Goal: Obtain resource: Obtain resource

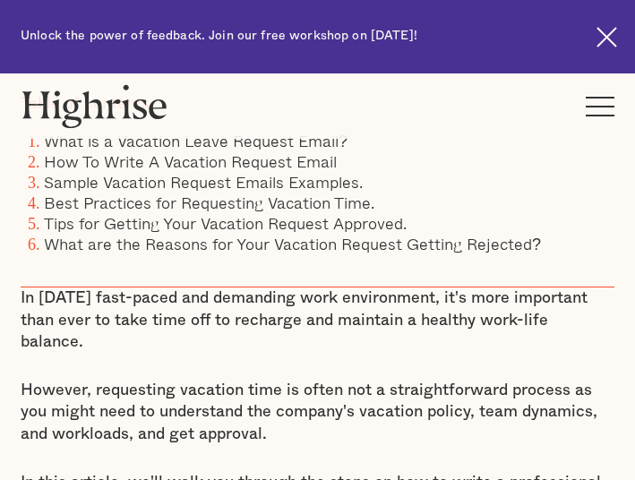
scroll to position [806, 0]
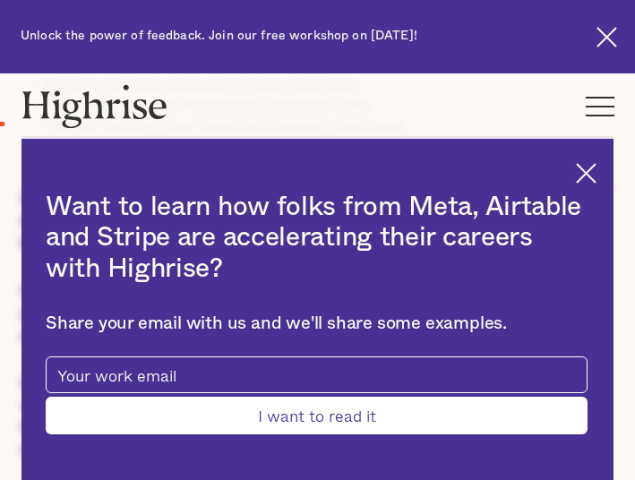
drag, startPoint x: 601, startPoint y: 167, endPoint x: 611, endPoint y: 96, distance: 71.4
click at [596, 167] on img at bounding box center [586, 173] width 21 height 21
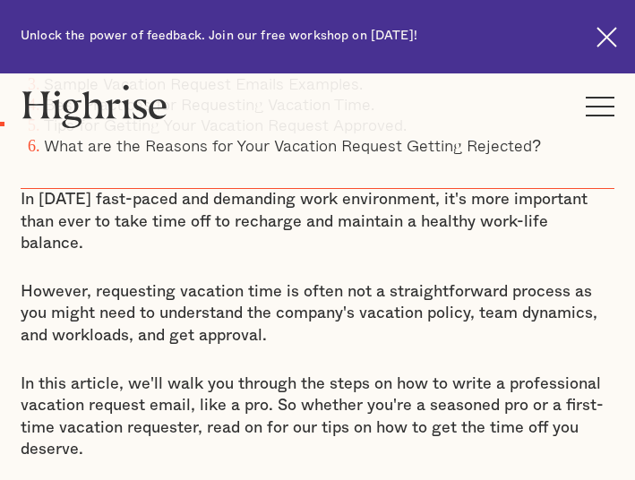
click at [604, 30] on img at bounding box center [606, 37] width 21 height 21
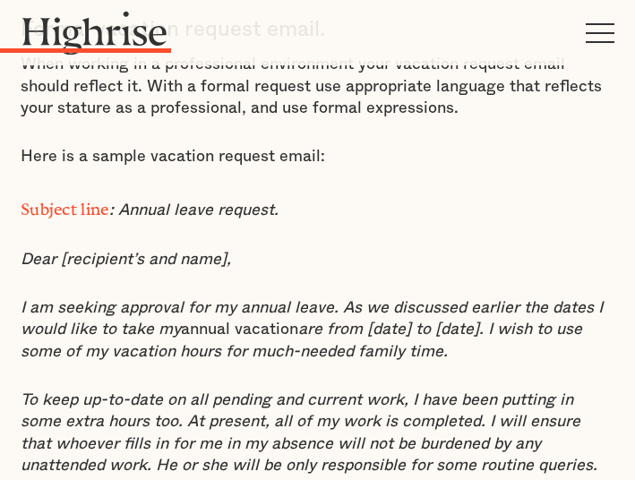
scroll to position [3150, 0]
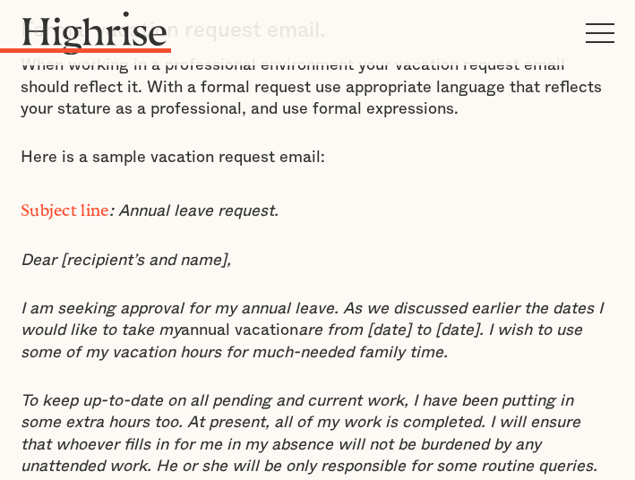
click at [124, 203] on em ": Annual leave request." at bounding box center [193, 211] width 169 height 16
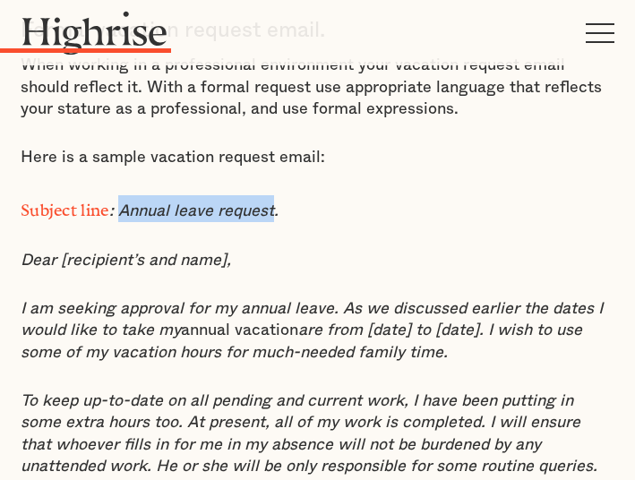
drag, startPoint x: 121, startPoint y: 155, endPoint x: 275, endPoint y: 157, distance: 154.0
click at [275, 203] on em ": Annual leave request." at bounding box center [193, 211] width 169 height 16
copy em "Annual leave request"
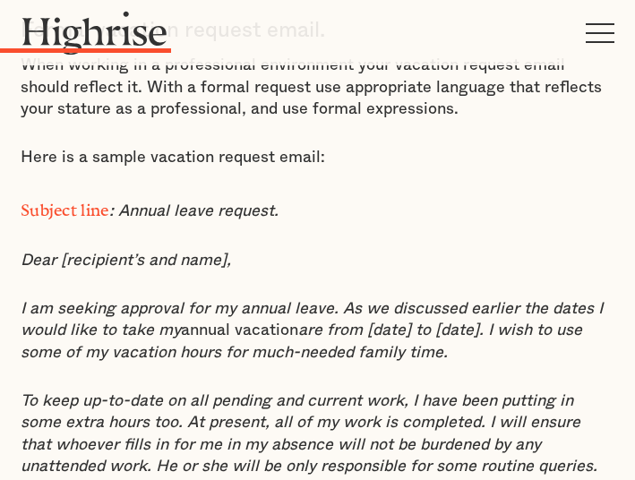
click at [305, 322] on em "are from [date] to [date]. I wish to use some of my vacation hours for much-nee…" at bounding box center [301, 341] width 561 height 38
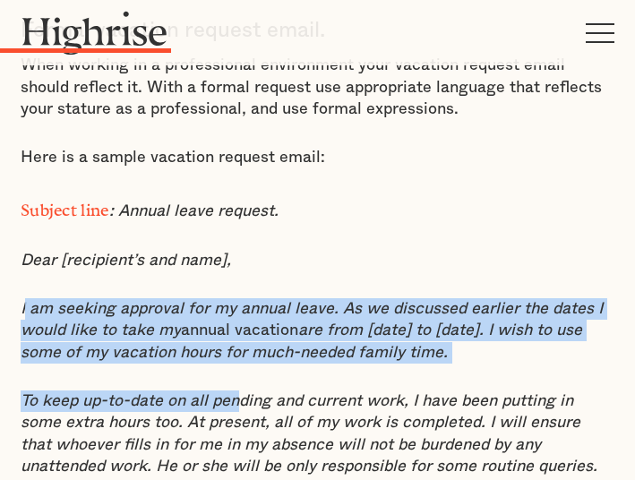
drag, startPoint x: 23, startPoint y: 250, endPoint x: 239, endPoint y: 327, distance: 229.1
drag, startPoint x: 85, startPoint y: 279, endPoint x: 48, endPoint y: 263, distance: 40.1
click at [84, 301] on em "I am seeking approval for my annual leave. As we discussed earlier the dates I …" at bounding box center [312, 320] width 582 height 38
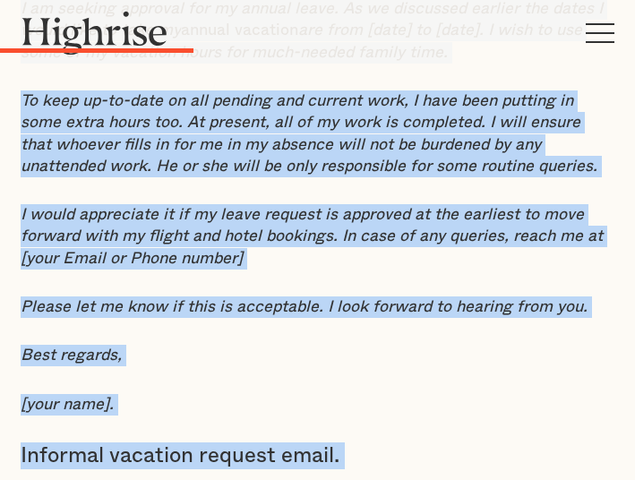
scroll to position [3461, 0]
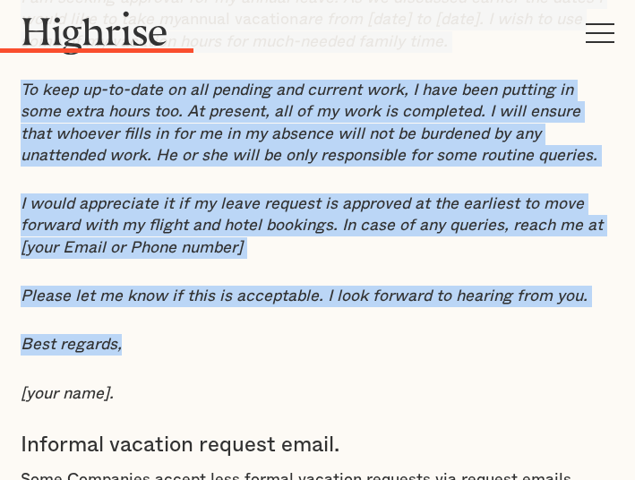
drag, startPoint x: 21, startPoint y: 249, endPoint x: 498, endPoint y: 285, distance: 478.6
click at [498, 285] on div "Sample Vacation Request Emails Examples. Formal vacation request email. When wo…" at bounding box center [318, 349] width 594 height 1441
copy div "I am seeking approval for my annual leave. As we discussed earlier the dates I …"
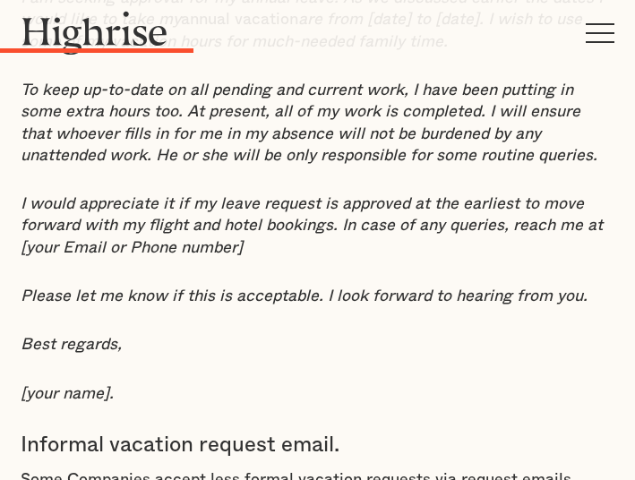
click at [428, 383] on p "[your name]." at bounding box center [318, 393] width 594 height 21
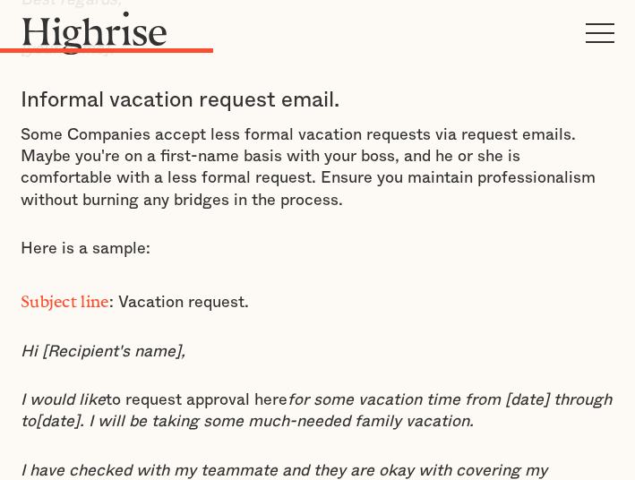
scroll to position [3819, 0]
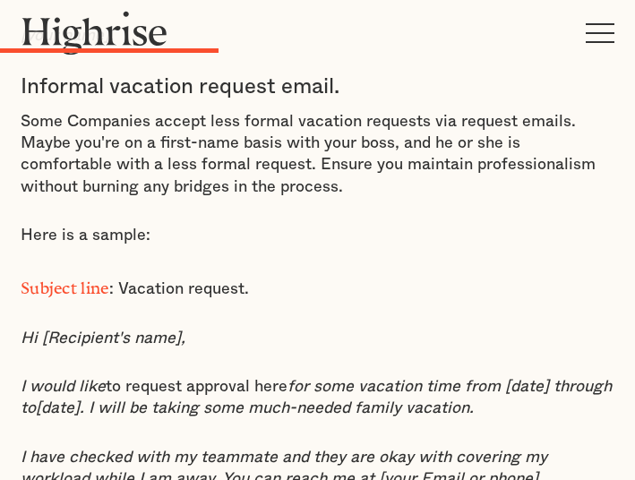
drag, startPoint x: 458, startPoint y: 287, endPoint x: 385, endPoint y: 290, distance: 73.5
click at [458, 328] on p "Hi [Recipient's name]," at bounding box center [318, 338] width 594 height 21
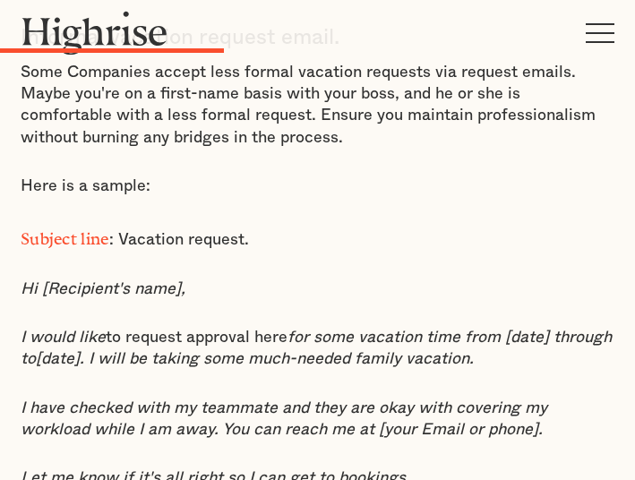
scroll to position [3908, 0]
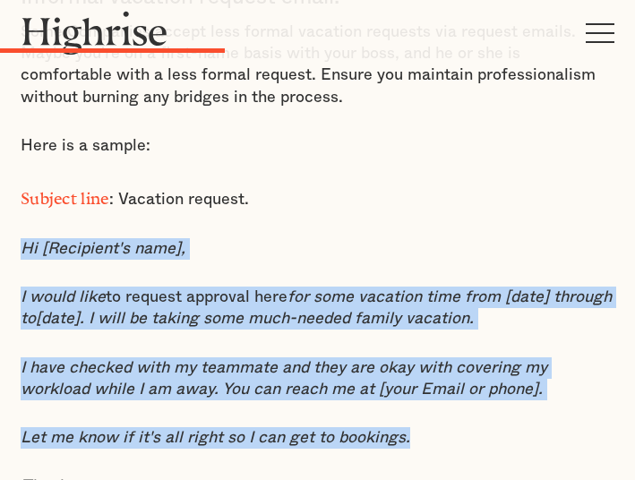
drag, startPoint x: 341, startPoint y: 362, endPoint x: 21, endPoint y: 188, distance: 364.6
copy div "Hi [Recipient's name], I would like to request approval here for some vacation …"
click at [461, 427] on p "Let me know if it's all right so I can get to bookings." at bounding box center [318, 437] width 594 height 21
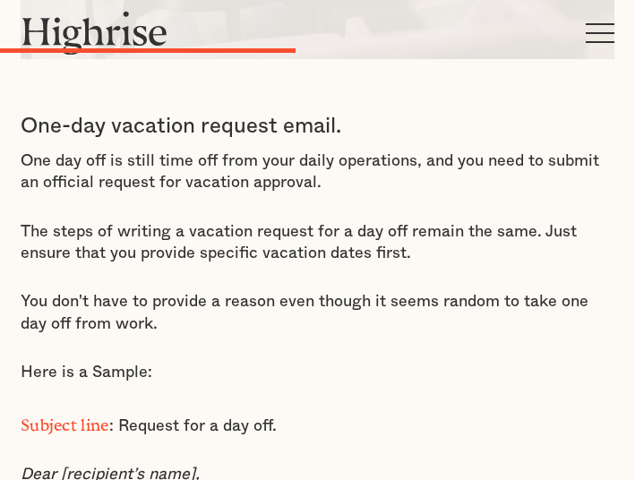
scroll to position [4983, 0]
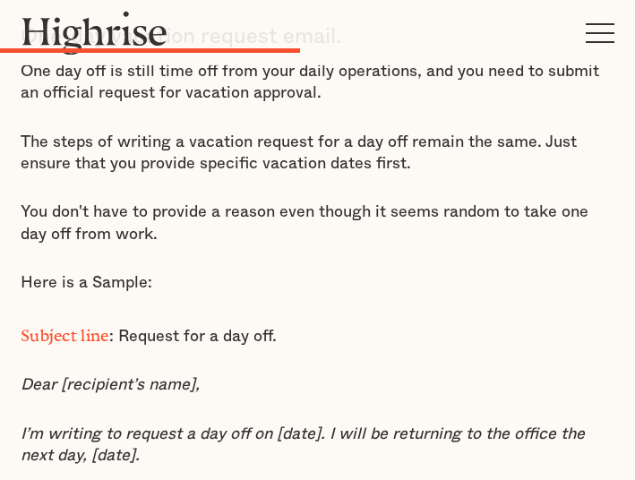
click at [379, 374] on p "Dear [recipient’s name]," at bounding box center [318, 384] width 594 height 21
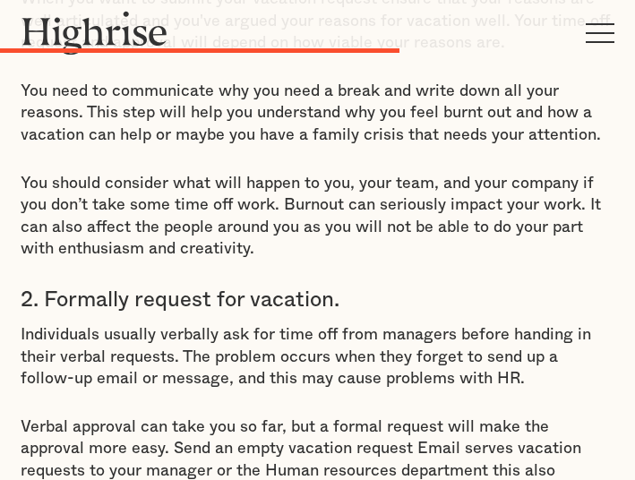
scroll to position [6505, 0]
